Goal: Obtain resource: Obtain resource

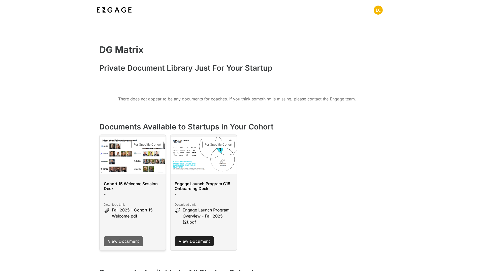
click at [114, 242] on link "View Document" at bounding box center [123, 241] width 39 height 10
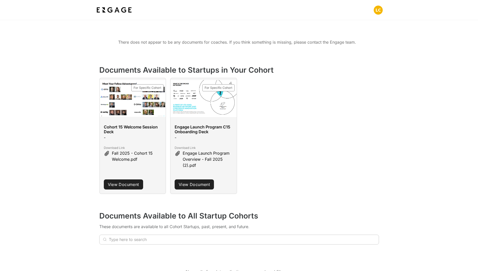
scroll to position [101, 0]
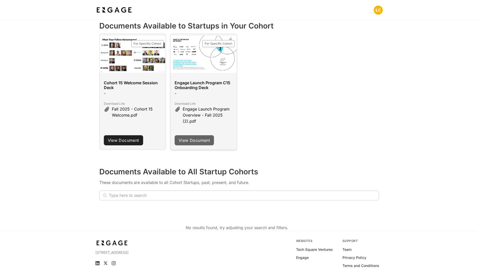
click at [191, 138] on link "View Document" at bounding box center [194, 140] width 39 height 10
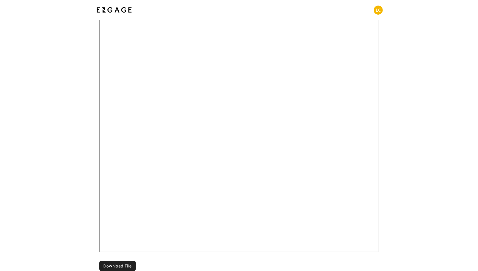
scroll to position [159, 0]
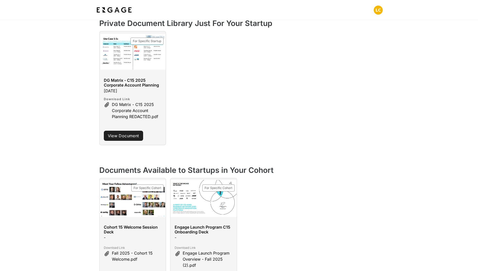
scroll to position [76, 0]
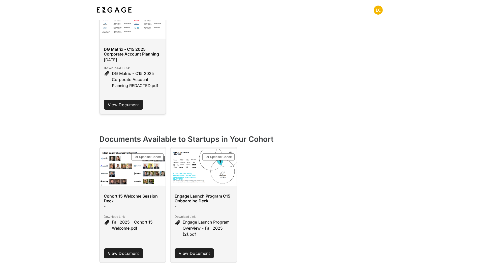
click at [122, 109] on link "View Document" at bounding box center [123, 104] width 39 height 10
